Goal: Download file/media

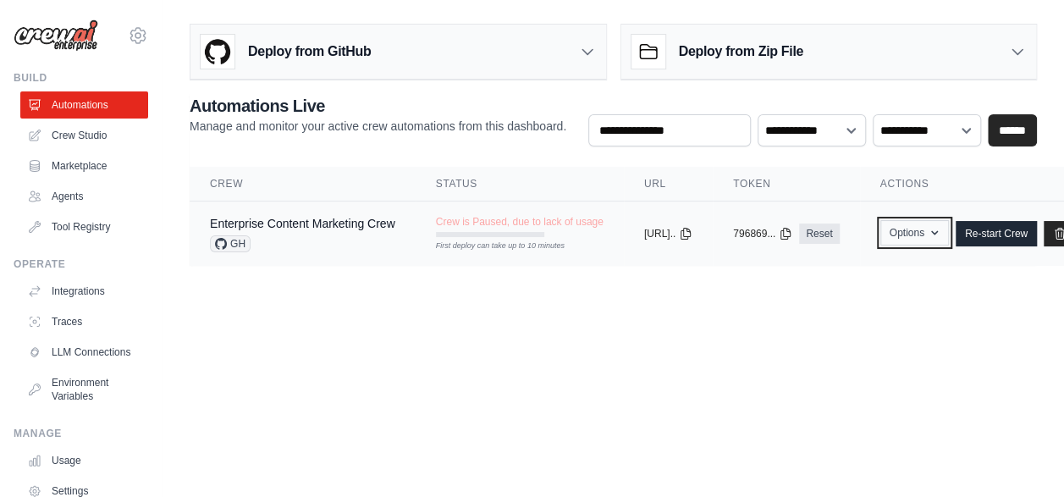
click at [949, 234] on button "Options" at bounding box center [914, 232] width 69 height 25
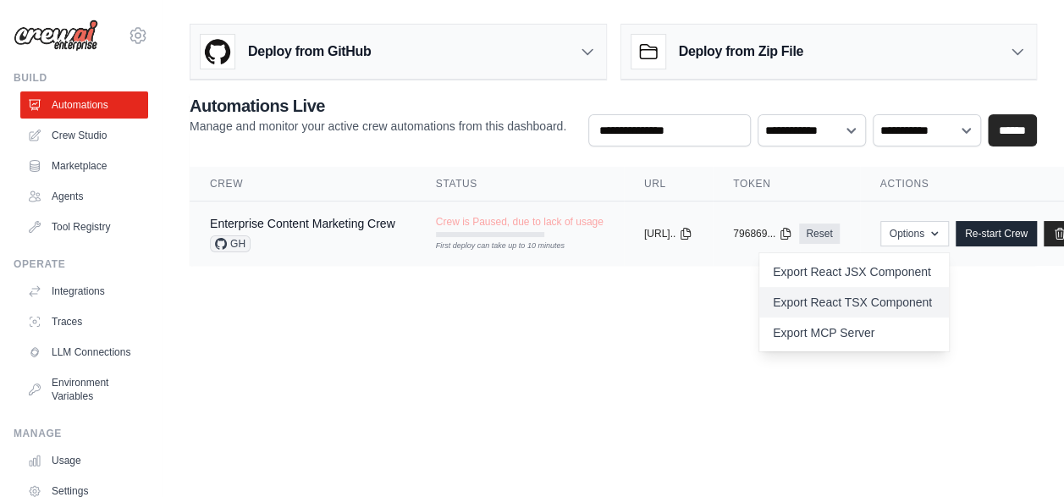
click at [949, 295] on link "Export React TSX Component" at bounding box center [854, 302] width 190 height 30
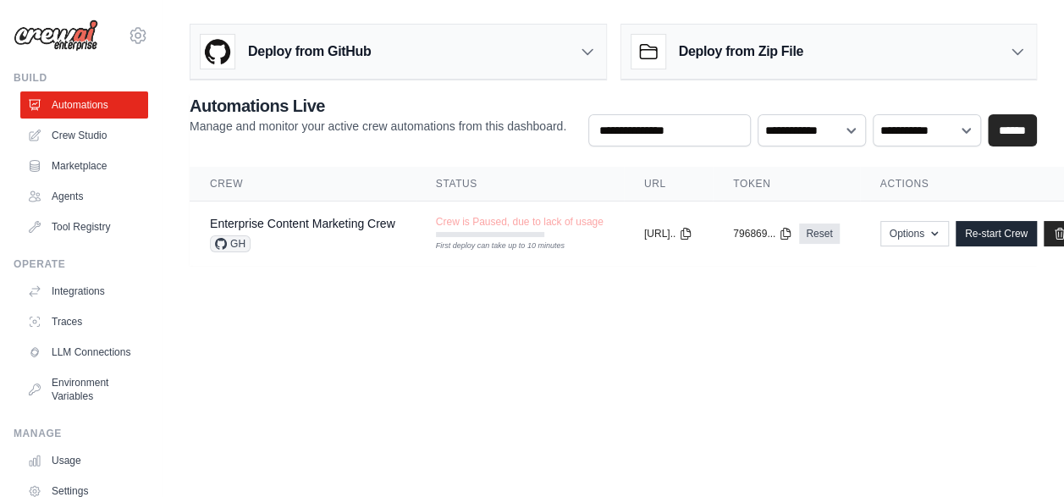
drag, startPoint x: 80, startPoint y: 200, endPoint x: 424, endPoint y: 111, distance: 355.8
click at [424, 111] on h2 "Automations Live" at bounding box center [378, 106] width 377 height 24
